Goal: Information Seeking & Learning: Learn about a topic

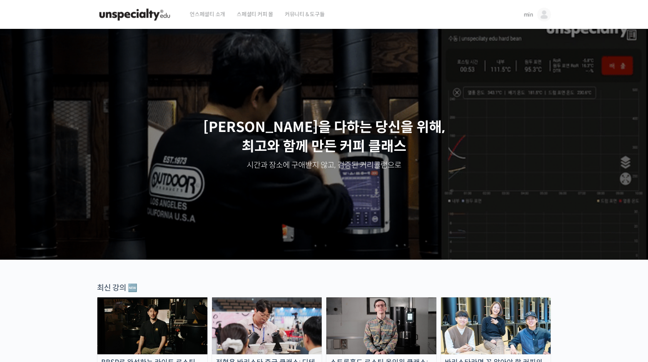
click at [533, 16] on span "min" at bounding box center [529, 14] width 10 height 7
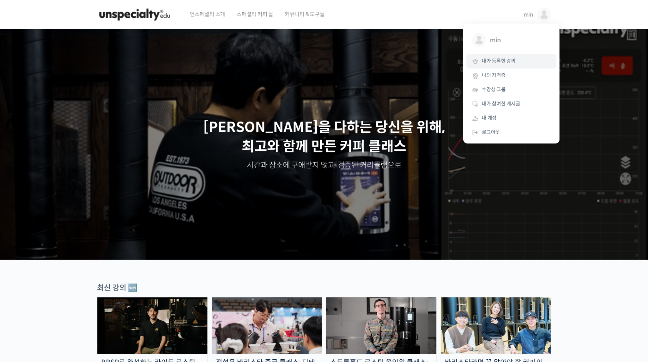
click at [504, 59] on span "내가 등록한 강의" at bounding box center [499, 61] width 34 height 7
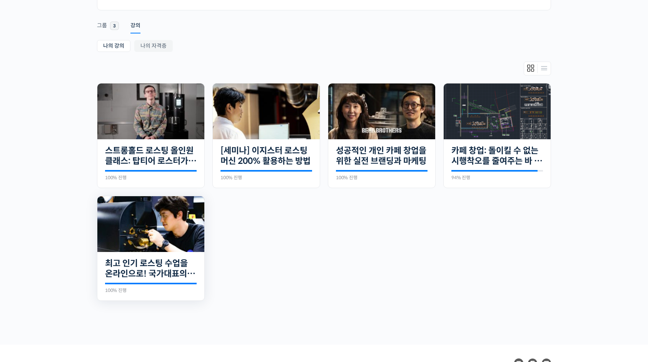
scroll to position [169, 0]
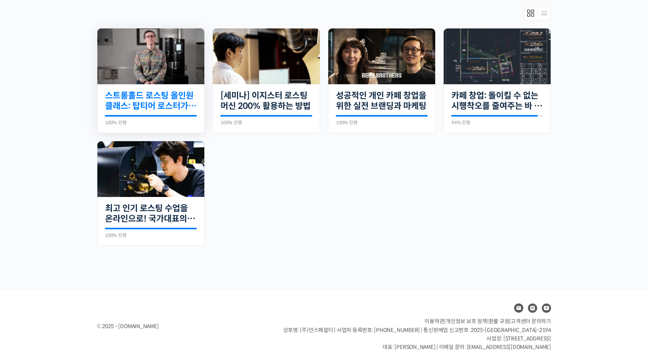
click at [171, 101] on link "스트롱홀드 로스팅 올인원 클래스: 탑티어 로스터가 알려주는 스트롱홀드 A to Z 가이드" at bounding box center [151, 100] width 92 height 21
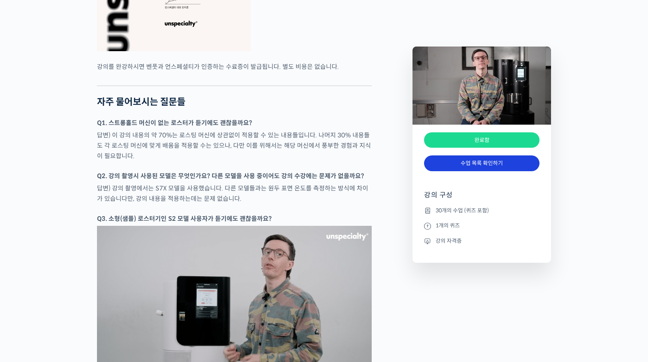
click at [455, 162] on link "수업 목록 확인하기" at bounding box center [481, 164] width 115 height 16
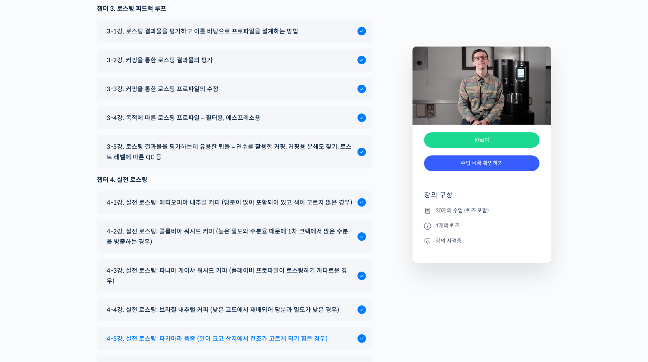
scroll to position [4288, 0]
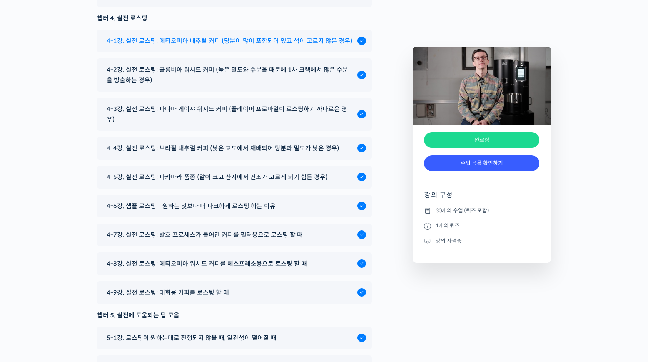
click at [246, 46] on span "4-1강. 실전 로스팅: 에티오피아 내추럴 커피 (당분이 많이 포함되어 있고 색이 고르지 않은 경우)" at bounding box center [230, 41] width 246 height 10
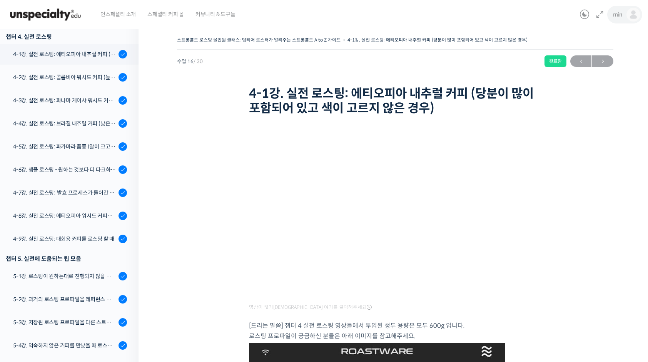
click at [623, 10] on link "min" at bounding box center [626, 14] width 27 height 29
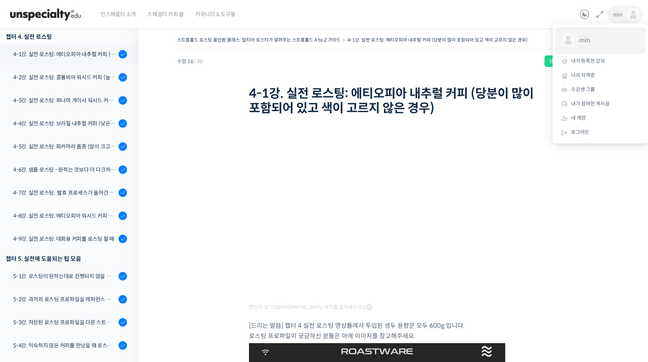
click at [594, 48] on link "min @sorrowtoda1646483650" at bounding box center [601, 40] width 90 height 27
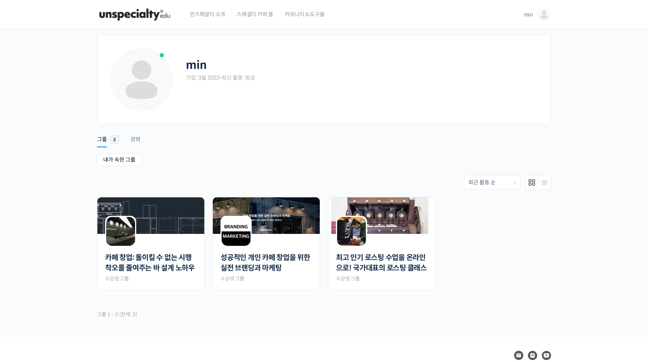
click at [537, 15] on img at bounding box center [544, 15] width 14 height 14
click at [522, 60] on link "내가 등록한 강의" at bounding box center [512, 61] width 90 height 14
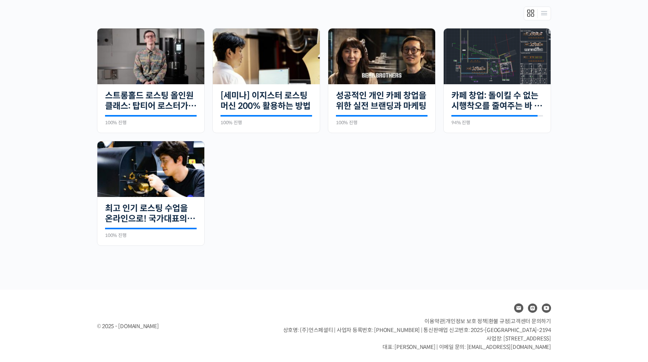
scroll to position [169, 0]
click at [112, 169] on img at bounding box center [150, 169] width 107 height 56
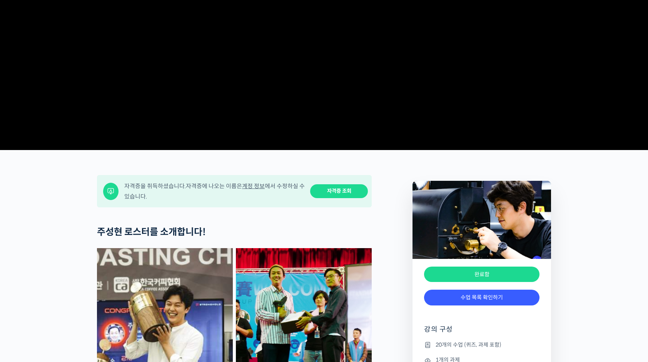
scroll to position [154, 0]
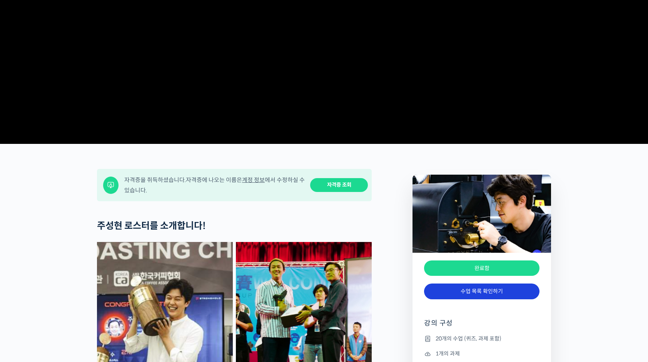
click at [479, 299] on link "수업 목록 확인하기" at bounding box center [481, 292] width 115 height 16
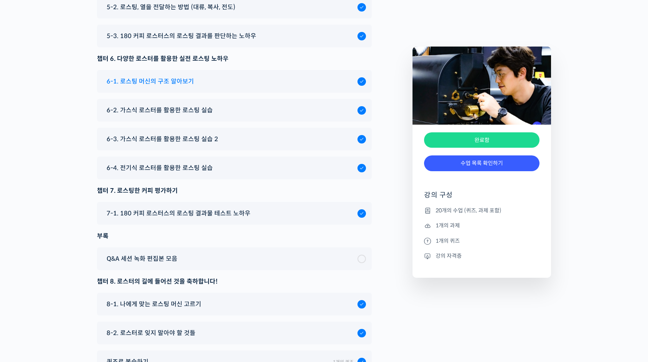
scroll to position [4013, 0]
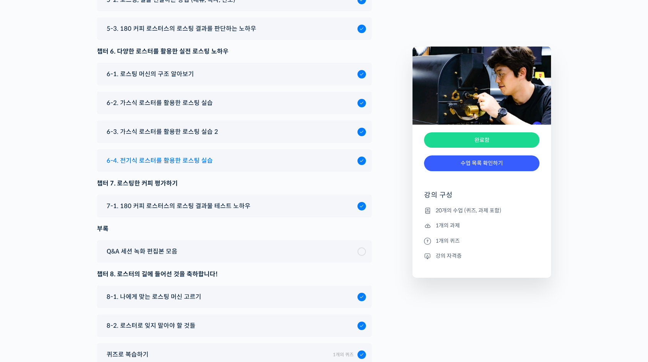
click at [211, 166] on div "6-4. 전기식 로스터를 활용한 로스팅 실습" at bounding box center [230, 161] width 255 height 10
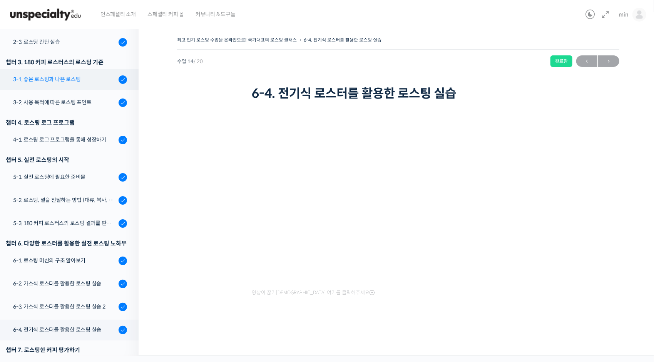
scroll to position [56, 0]
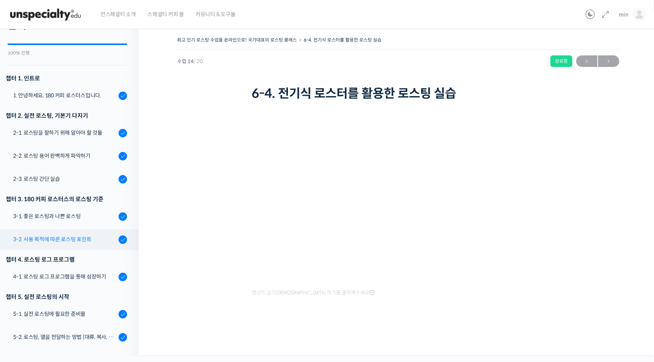
click at [94, 243] on div "3-2. 사용 목적에 따른 로스팅 포인트" at bounding box center [64, 239] width 103 height 8
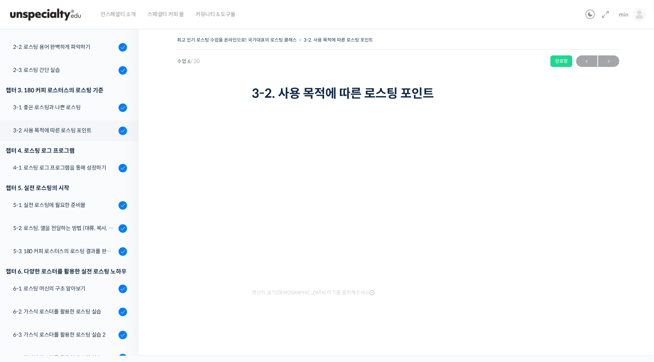
scroll to position [95, 0]
